Goal: Task Accomplishment & Management: Manage account settings

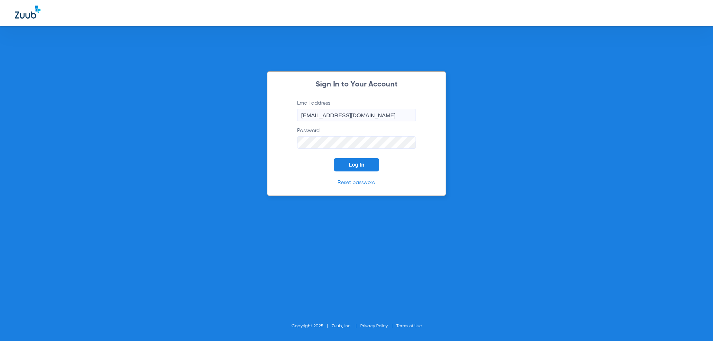
click at [377, 162] on button "Log In" at bounding box center [356, 164] width 45 height 13
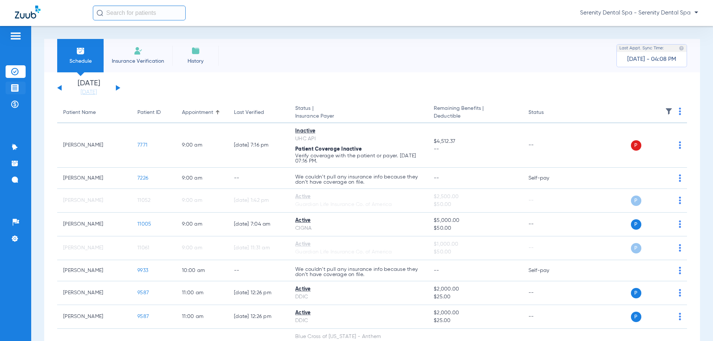
click at [16, 89] on img at bounding box center [14, 87] width 7 height 7
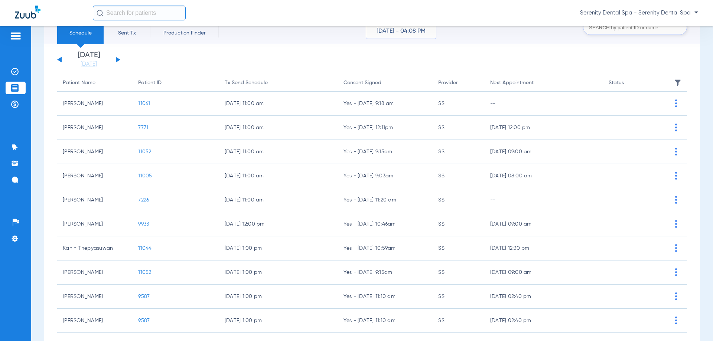
scroll to position [74, 0]
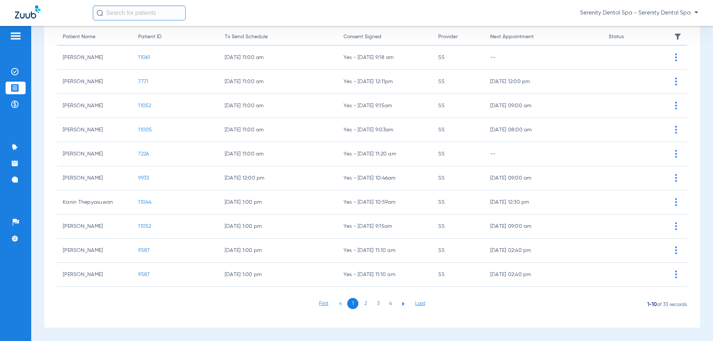
click at [379, 305] on li "3" at bounding box center [377, 303] width 11 height 11
click at [390, 303] on li "4" at bounding box center [390, 303] width 11 height 11
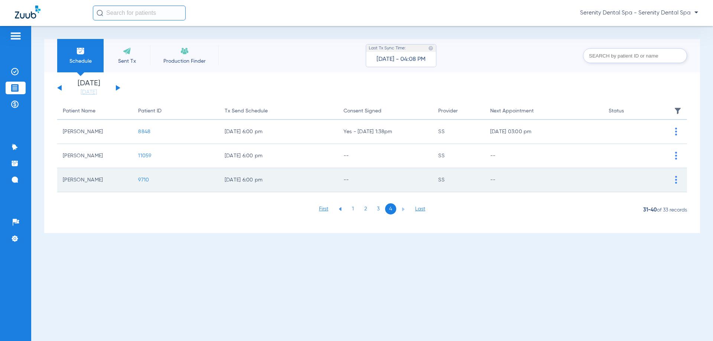
click at [145, 178] on span "9710" at bounding box center [143, 179] width 11 height 5
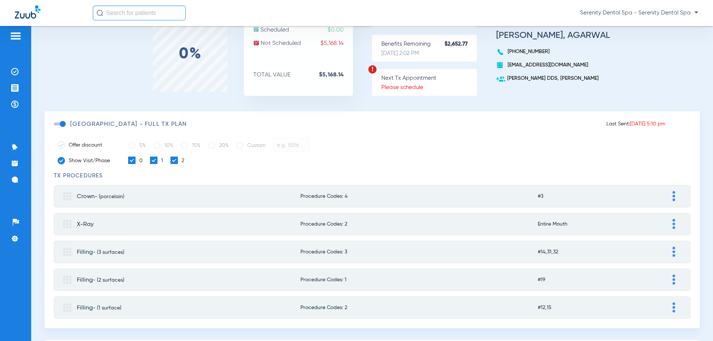
scroll to position [59, 0]
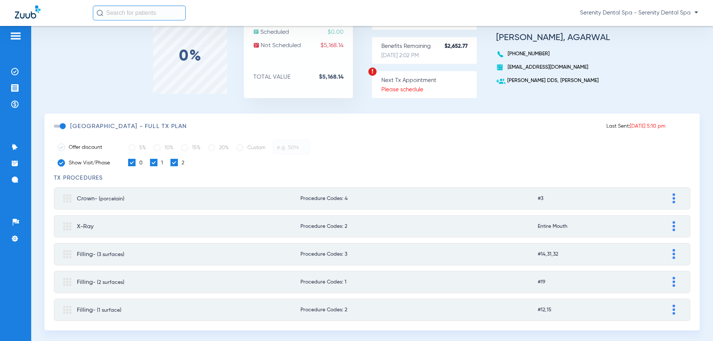
click at [61, 126] on span at bounding box center [59, 126] width 11 height 3
click at [55, 130] on input "checkbox" at bounding box center [55, 130] width 0 height 0
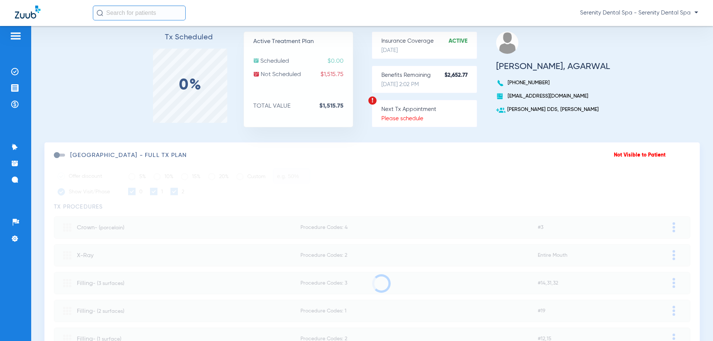
scroll to position [0, 0]
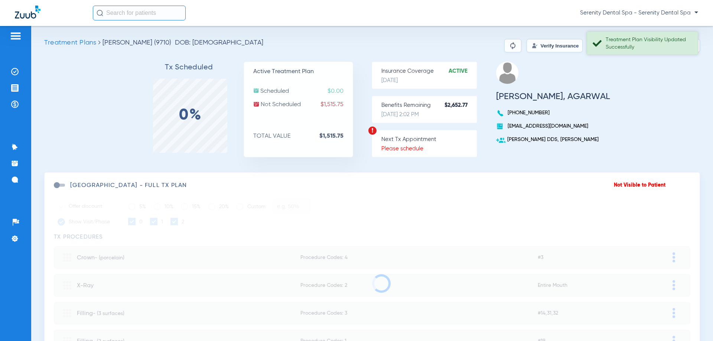
click at [662, 46] on div "Treatment Plan Visibility Updated Successfully" at bounding box center [648, 43] width 86 height 15
click at [662, 46] on button "Send Tx" at bounding box center [661, 45] width 37 height 13
click at [609, 43] on button "Copy Tx Link" at bounding box center [612, 45] width 50 height 13
click at [19, 181] on li "Messages 4" at bounding box center [16, 179] width 20 height 13
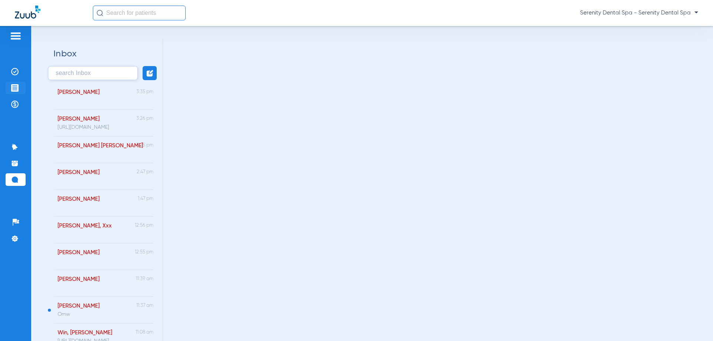
click at [19, 88] on li "Treatment Acceptance" at bounding box center [16, 88] width 20 height 13
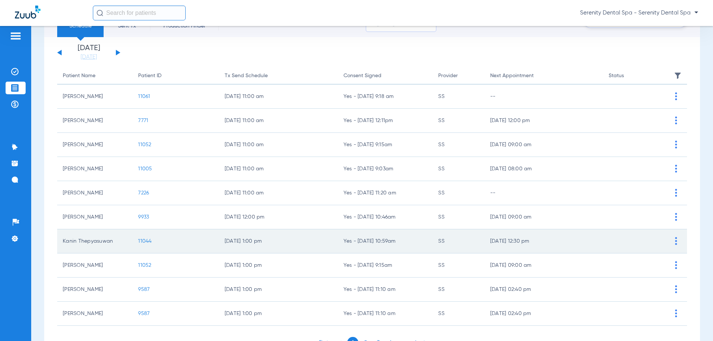
scroll to position [74, 0]
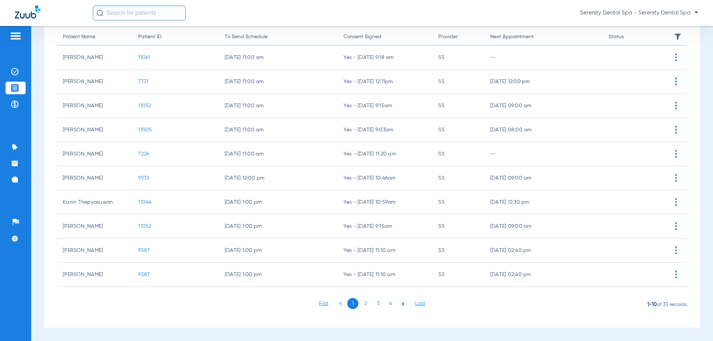
drag, startPoint x: 389, startPoint y: 305, endPoint x: 207, endPoint y: 278, distance: 183.1
click at [388, 305] on li "4" at bounding box center [390, 303] width 11 height 11
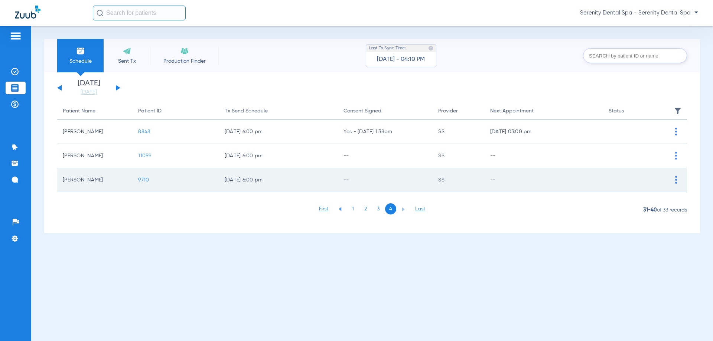
click at [144, 180] on span "9710" at bounding box center [143, 179] width 11 height 5
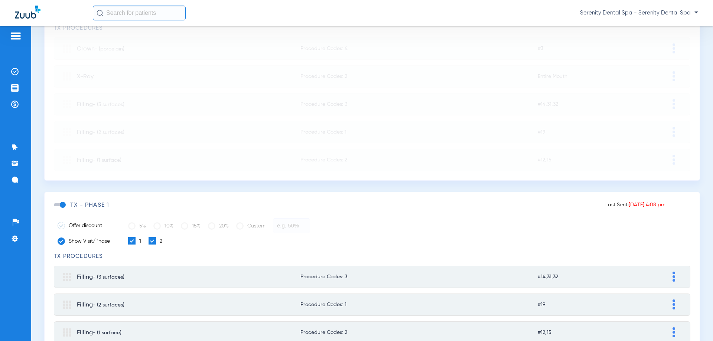
scroll to position [245, 0]
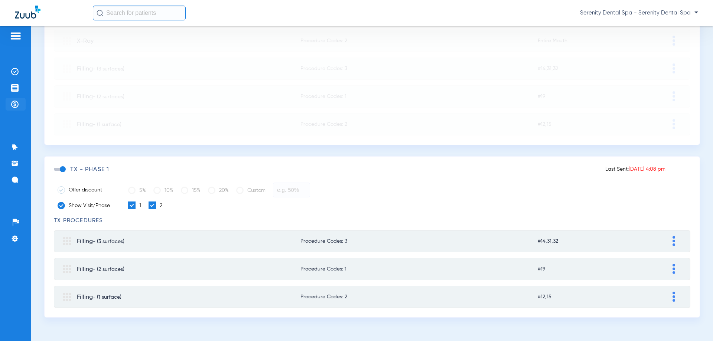
click at [13, 102] on img at bounding box center [14, 104] width 7 height 7
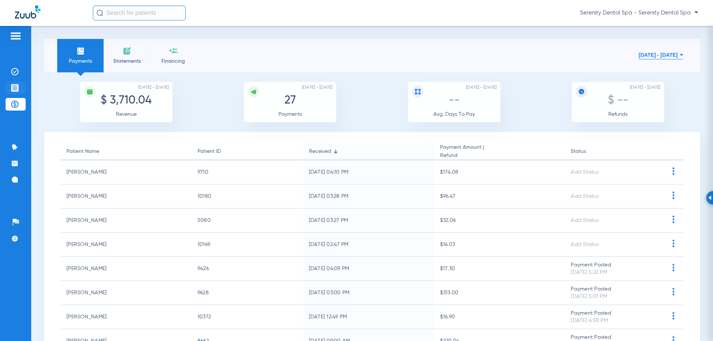
click at [19, 85] on li "Treatment Acceptance" at bounding box center [16, 88] width 20 height 13
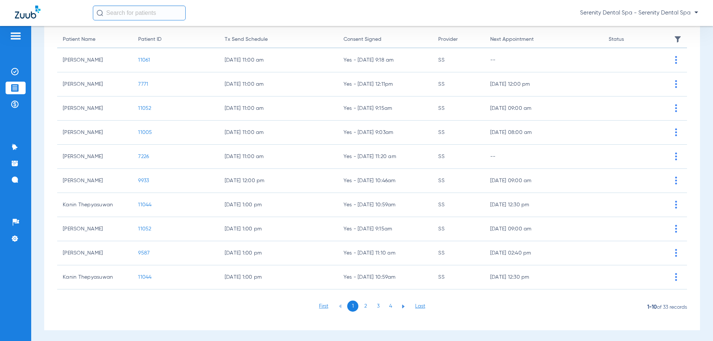
scroll to position [74, 0]
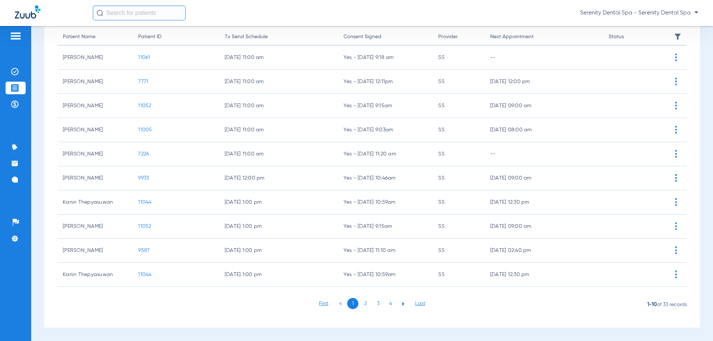
click at [373, 302] on li "3" at bounding box center [377, 303] width 11 height 11
click at [386, 303] on li "4" at bounding box center [390, 303] width 11 height 11
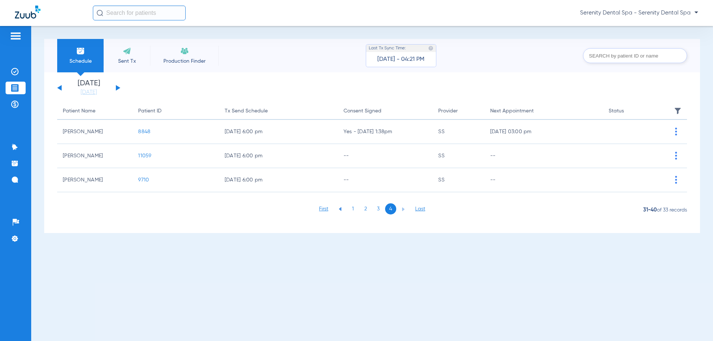
scroll to position [0, 0]
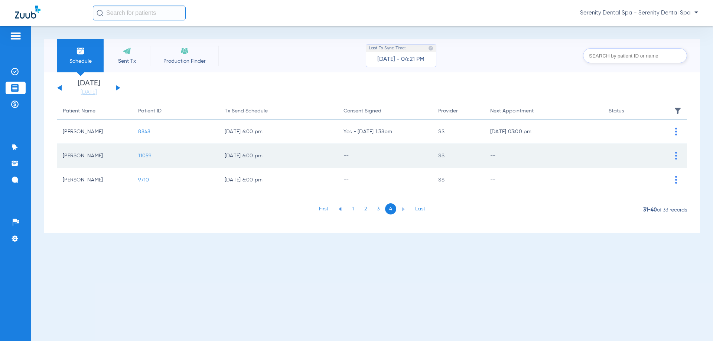
click at [144, 155] on span "11059" at bounding box center [144, 155] width 13 height 5
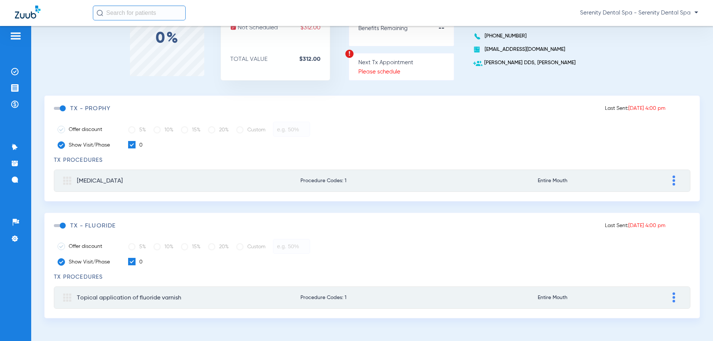
scroll to position [78, 0]
click at [60, 225] on span at bounding box center [59, 224] width 11 height 3
click at [55, 229] on input "checkbox" at bounding box center [55, 229] width 0 height 0
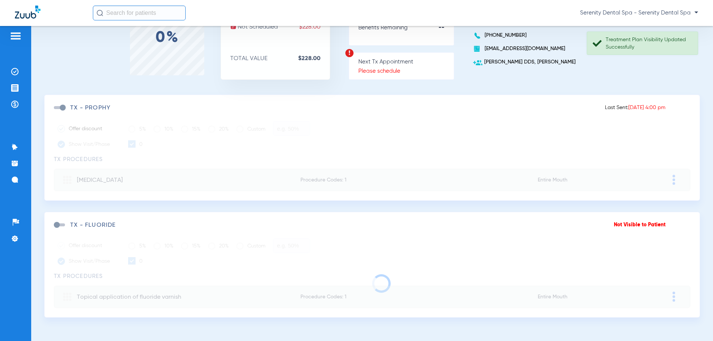
click at [62, 107] on span at bounding box center [59, 107] width 11 height 3
click at [55, 111] on input "checkbox" at bounding box center [55, 111] width 0 height 0
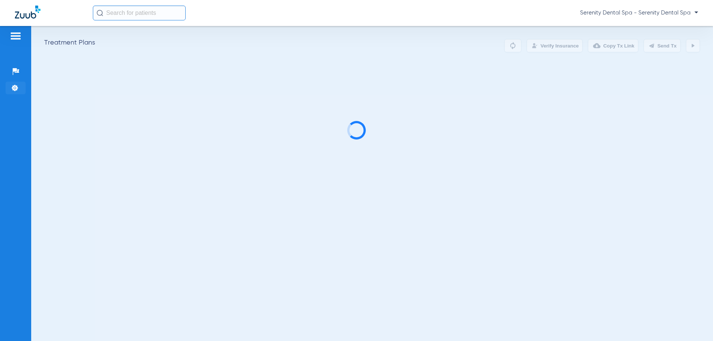
click at [20, 85] on li "Settings" at bounding box center [16, 88] width 20 height 13
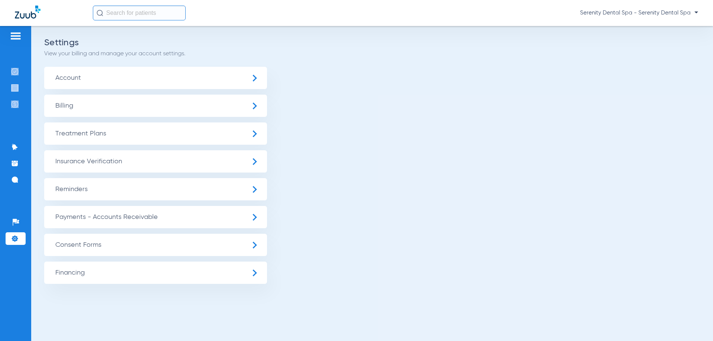
click at [20, 84] on li "Treatment Acceptance" at bounding box center [16, 88] width 20 height 13
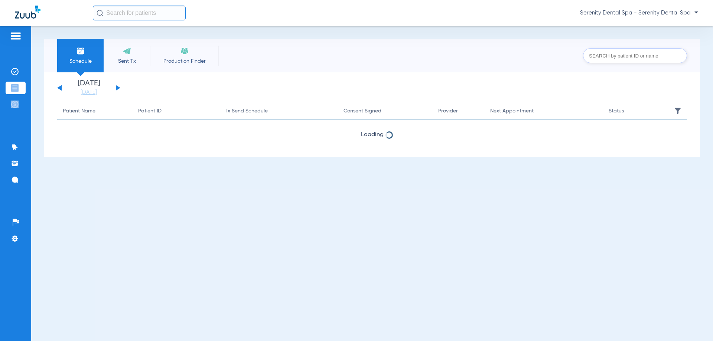
click at [20, 84] on li "Treatment Acceptance" at bounding box center [16, 88] width 20 height 13
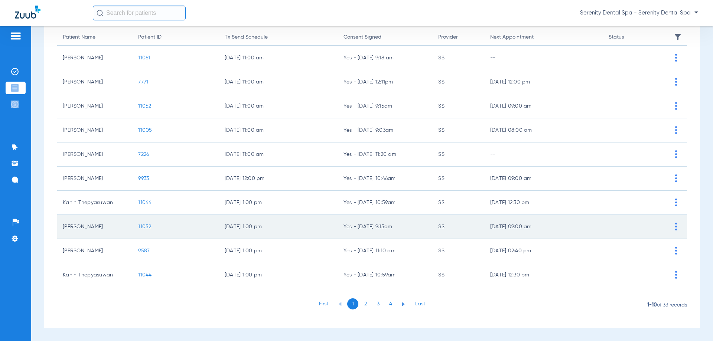
scroll to position [74, 0]
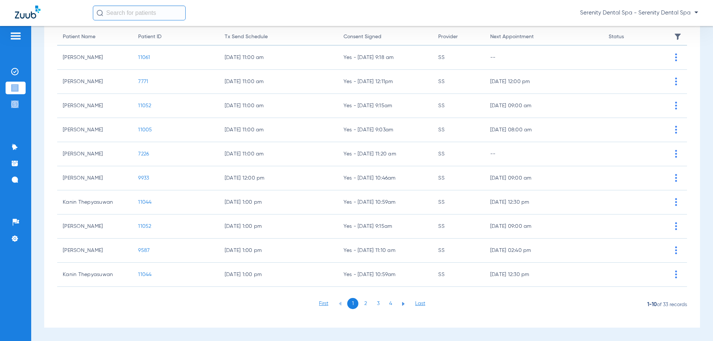
click at [390, 305] on li "4" at bounding box center [390, 303] width 11 height 11
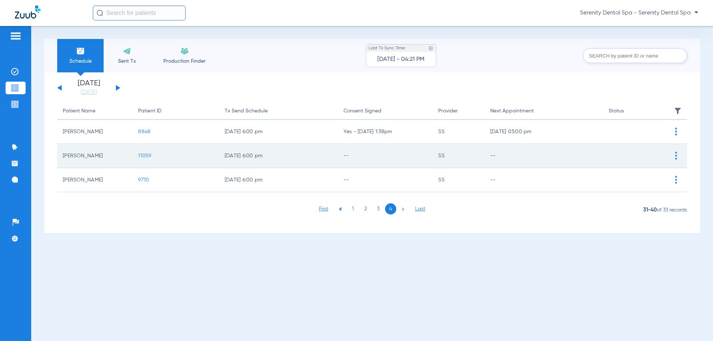
click at [145, 155] on span "11059" at bounding box center [144, 155] width 13 height 5
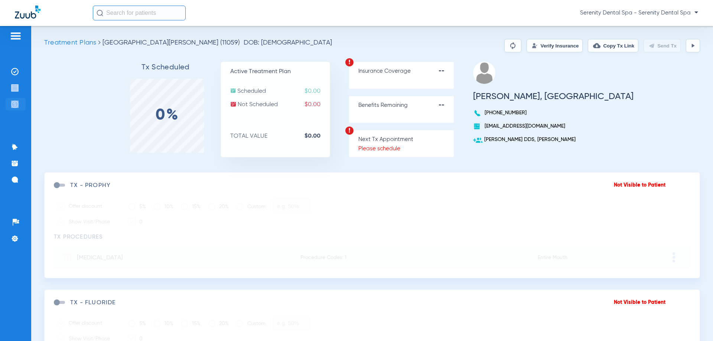
click at [14, 107] on img at bounding box center [14, 104] width 7 height 7
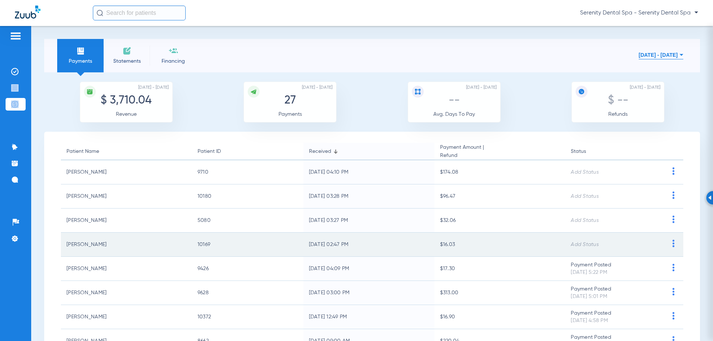
click at [668, 248] on span at bounding box center [672, 245] width 9 height 5
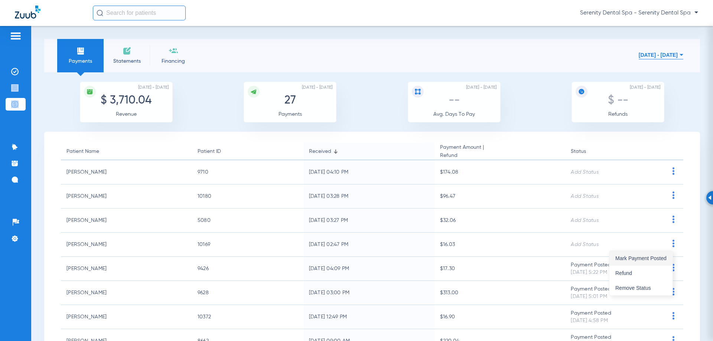
click at [658, 256] on span "Mark Payment Posted" at bounding box center [640, 258] width 51 height 5
click at [19, 90] on li "Treatment Acceptance" at bounding box center [16, 88] width 20 height 13
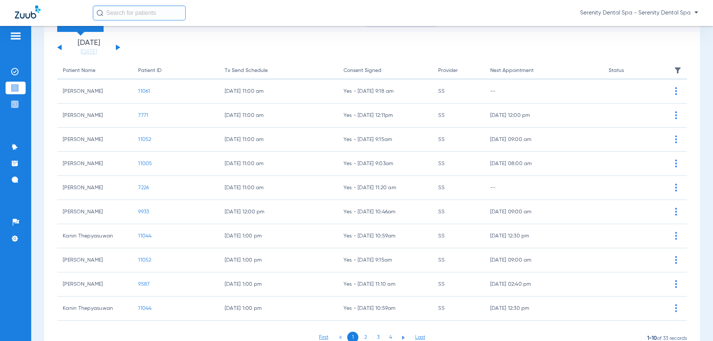
scroll to position [74, 0]
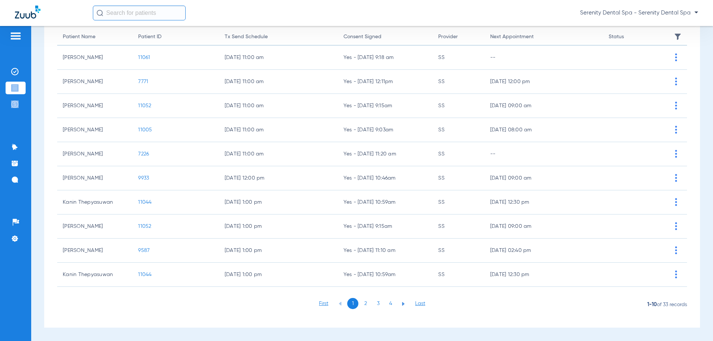
click at [385, 304] on li "4" at bounding box center [390, 303] width 11 height 11
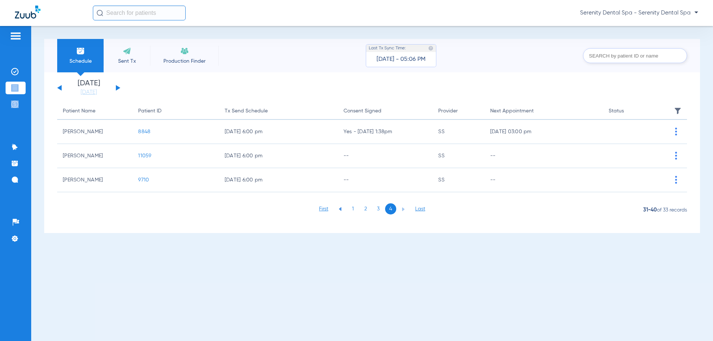
click at [378, 206] on li "3" at bounding box center [377, 208] width 11 height 11
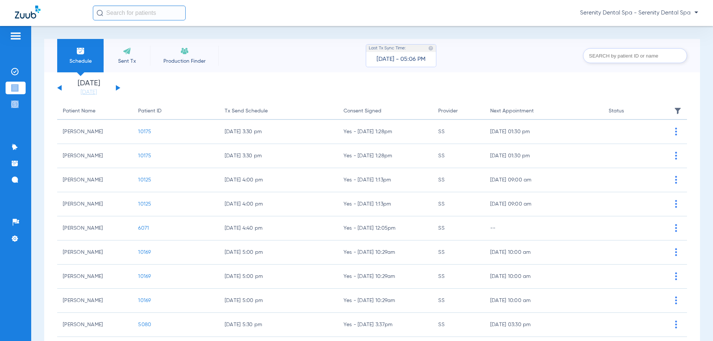
drag, startPoint x: 116, startPoint y: 88, endPoint x: 112, endPoint y: 85, distance: 4.3
click at [114, 87] on div "Monday 06-09-2025 Tuesday 06-10-2025 Wednesday 06-11-2025 Thursday 06-12-2025 F…" at bounding box center [88, 88] width 63 height 16
click at [117, 88] on button at bounding box center [118, 88] width 4 height 6
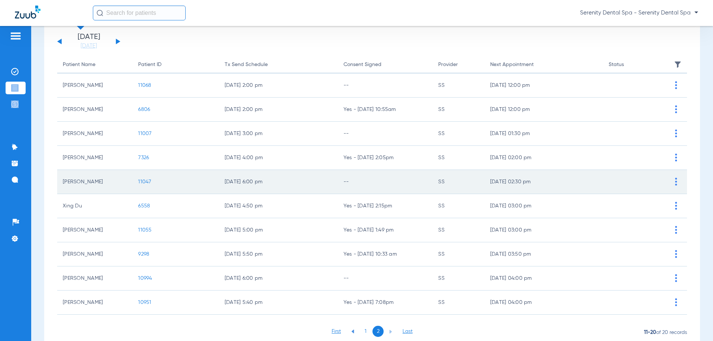
scroll to position [74, 0]
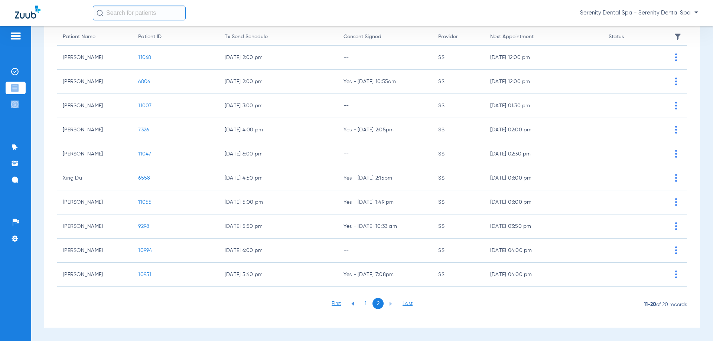
click at [364, 306] on li "1" at bounding box center [365, 303] width 11 height 11
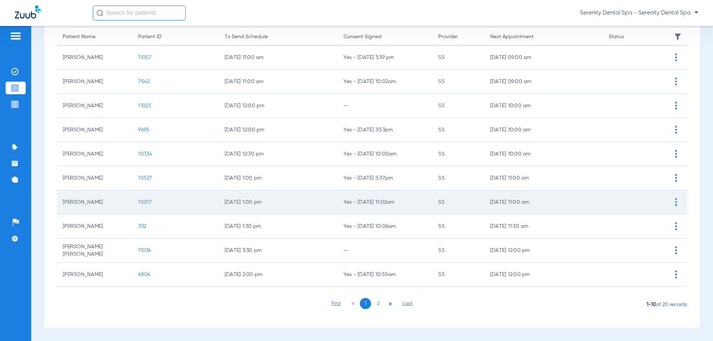
click at [143, 204] on span "10017" at bounding box center [144, 202] width 13 height 5
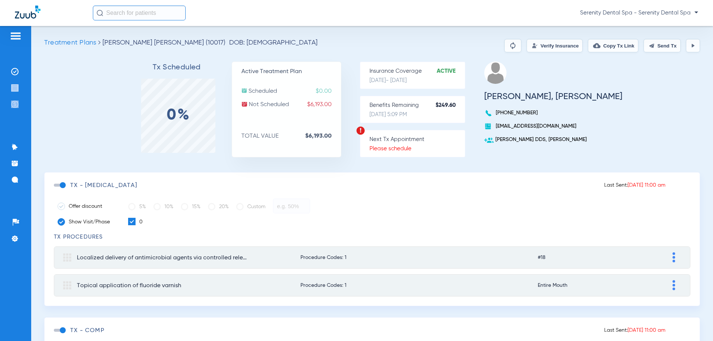
click at [62, 185] on span at bounding box center [59, 185] width 11 height 3
click at [55, 189] on input "checkbox" at bounding box center [55, 189] width 0 height 0
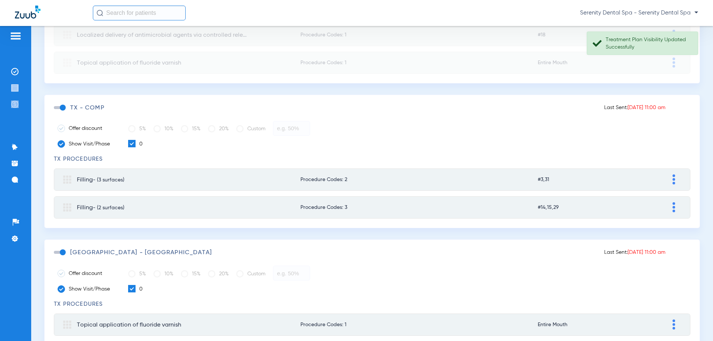
scroll to position [334, 0]
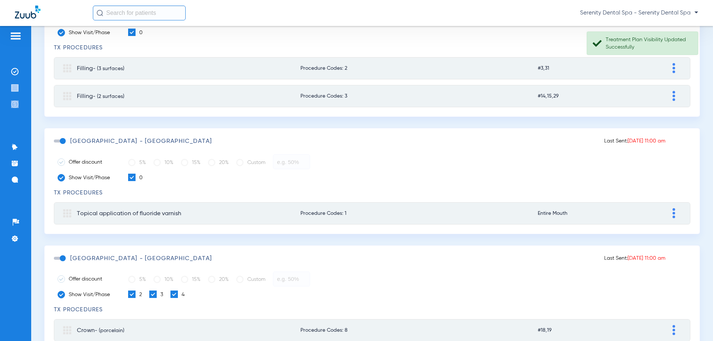
click at [65, 141] on span at bounding box center [59, 141] width 11 height 3
click at [55, 145] on input "checkbox" at bounding box center [55, 145] width 0 height 0
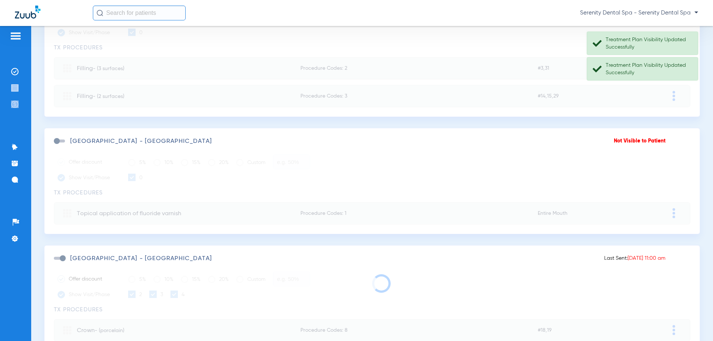
click at [63, 257] on span at bounding box center [59, 258] width 11 height 3
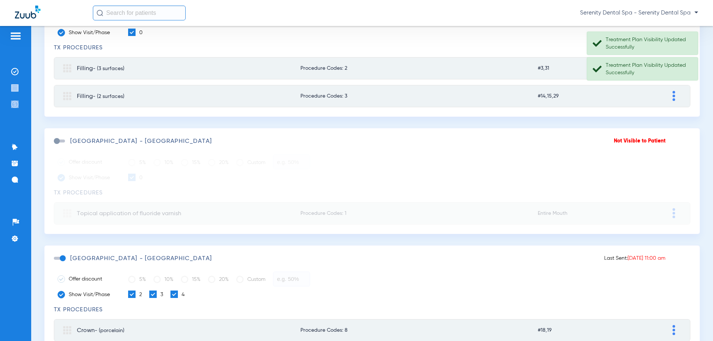
click at [63, 257] on span at bounding box center [59, 258] width 11 height 3
click at [55, 262] on input "checkbox" at bounding box center [55, 262] width 0 height 0
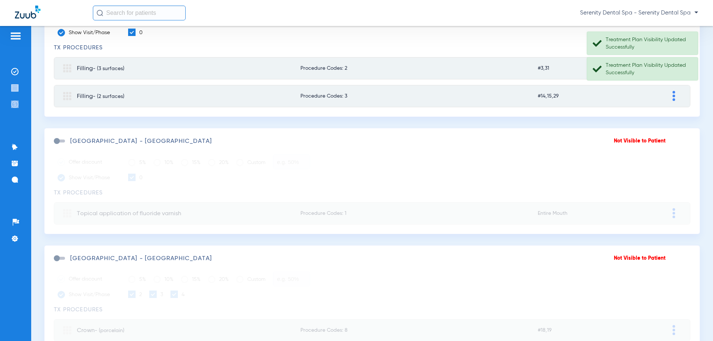
scroll to position [511, 0]
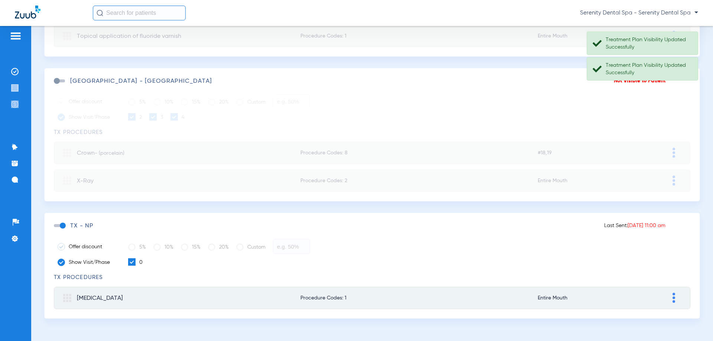
click at [65, 224] on span at bounding box center [59, 225] width 11 height 3
click at [55, 229] on input "checkbox" at bounding box center [55, 229] width 0 height 0
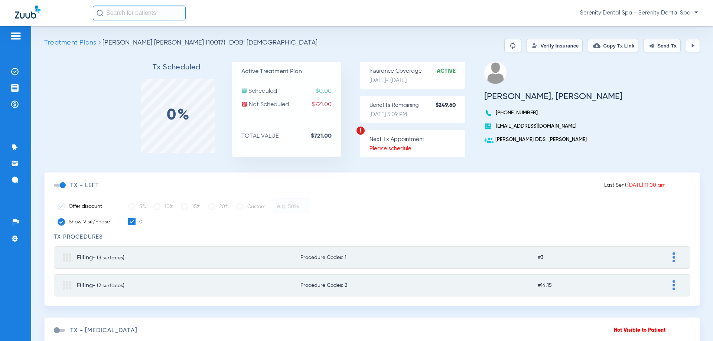
click at [648, 48] on button "Send Tx" at bounding box center [661, 45] width 37 height 13
click at [10, 105] on li "Payments & A/R" at bounding box center [16, 104] width 20 height 13
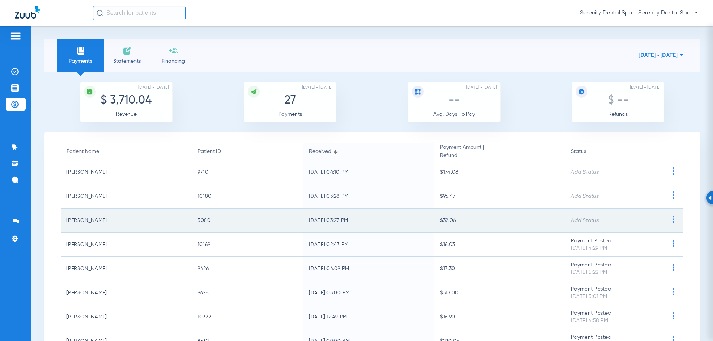
click at [668, 222] on img at bounding box center [672, 219] width 9 height 7
click at [651, 231] on button "Mark Payment Posted" at bounding box center [640, 234] width 63 height 15
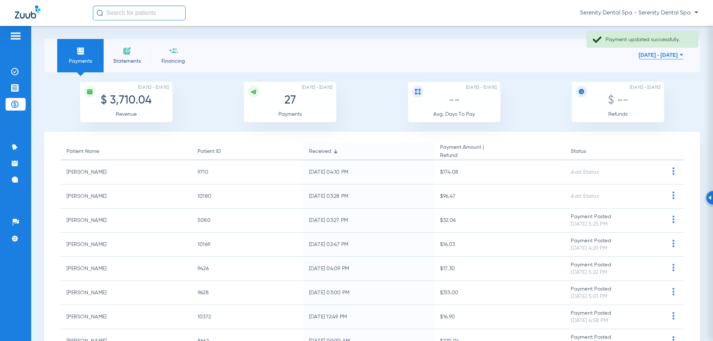
click at [668, 197] on img at bounding box center [672, 195] width 9 height 7
click at [626, 213] on span "Mark Payment Posted" at bounding box center [640, 209] width 51 height 5
